Goal: Task Accomplishment & Management: Manage account settings

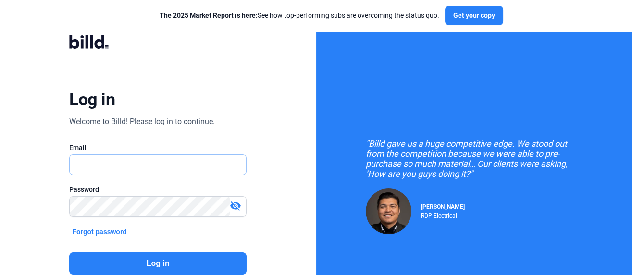
click at [123, 165] on input "text" at bounding box center [153, 165] width 166 height 20
type input "cgsoffice@commercialglazingservices.com"
click at [143, 162] on input "cgsoffice@commercialglazingservices.com" at bounding box center [153, 165] width 166 height 20
click at [43, 174] on div "Log in Welcome to Billd! Please log in to continue. Email Password visibility_o…" at bounding box center [158, 174] width 316 height 348
click at [83, 165] on input "text" at bounding box center [153, 165] width 166 height 20
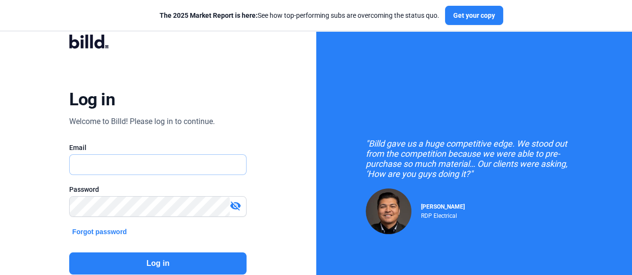
click at [82, 166] on input "text" at bounding box center [158, 165] width 176 height 20
click at [45, 202] on div "Log in Welcome to Billd! Please log in to continue. Email Password visibility_o…" at bounding box center [158, 174] width 228 height 304
drag, startPoint x: 44, startPoint y: 185, endPoint x: 57, endPoint y: 69, distance: 116.6
click at [46, 183] on div "Log in Welcome to Billd! Please log in to continue. Email Email is required. Pa…" at bounding box center [158, 174] width 316 height 348
click at [78, 165] on input "text" at bounding box center [158, 165] width 176 height 20
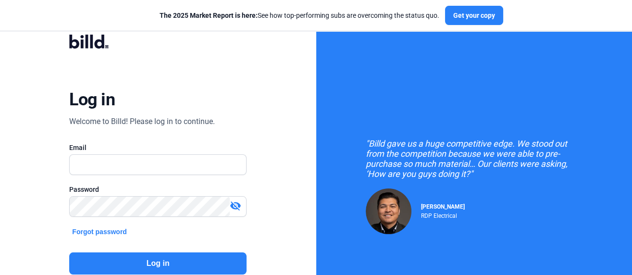
click at [53, 167] on div "Log in Welcome to Billd! Please log in to continue. Email Password visibility_o…" at bounding box center [158, 174] width 228 height 304
drag, startPoint x: 40, startPoint y: 197, endPoint x: 58, endPoint y: 219, distance: 28.4
click at [42, 196] on div "Log in Welcome to Billd! Please log in to continue. Email Email is required. Pa…" at bounding box center [158, 174] width 316 height 348
click at [130, 145] on div "Email" at bounding box center [157, 148] width 177 height 10
click at [106, 166] on input "text" at bounding box center [153, 165] width 166 height 20
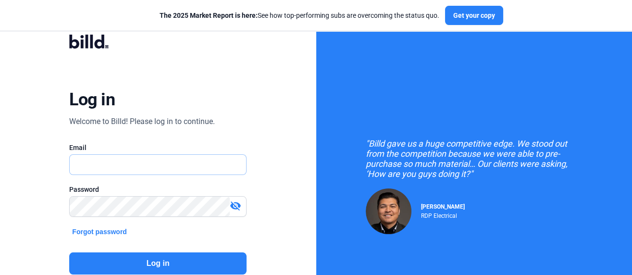
click at [90, 167] on input "text" at bounding box center [158, 165] width 176 height 20
click at [88, 167] on input "text" at bounding box center [158, 165] width 176 height 20
click at [45, 211] on div "Log in Welcome to Billd! Please log in to continue. Email Password visibility_o…" at bounding box center [158, 174] width 228 height 304
